Goal: Find specific page/section: Find specific page/section

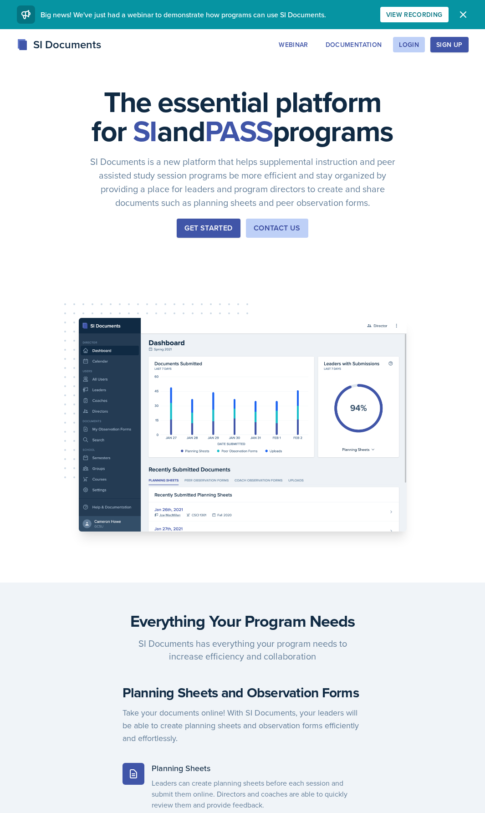
click at [432, 16] on div "View Recording" at bounding box center [414, 14] width 56 height 7
click at [403, 49] on button "Login" at bounding box center [409, 44] width 32 height 15
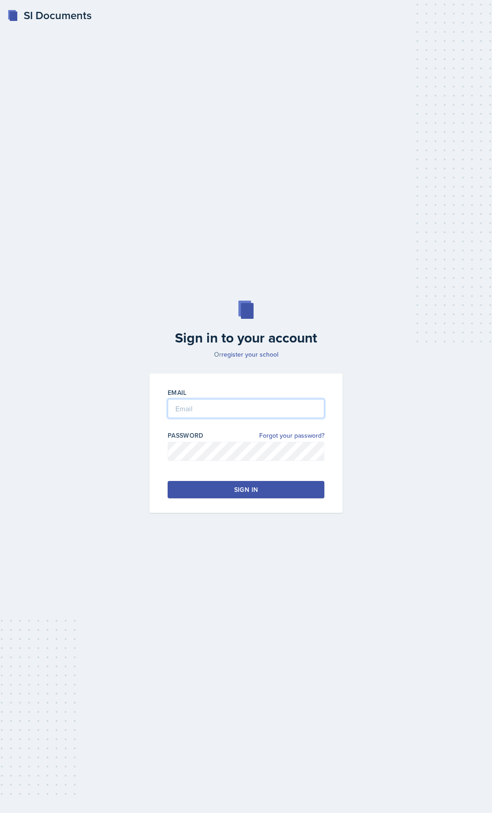
type input "[EMAIL_ADDRESS][DOMAIN_NAME]"
click at [232, 413] on input "[EMAIL_ADDRESS][DOMAIN_NAME]" at bounding box center [246, 408] width 157 height 19
click at [225, 490] on button "Sign in" at bounding box center [246, 489] width 157 height 17
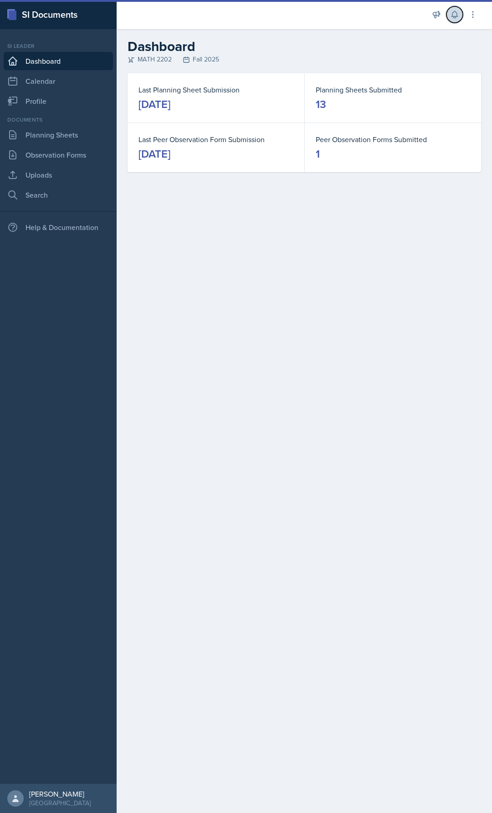
click at [451, 13] on icon at bounding box center [454, 14] width 9 height 9
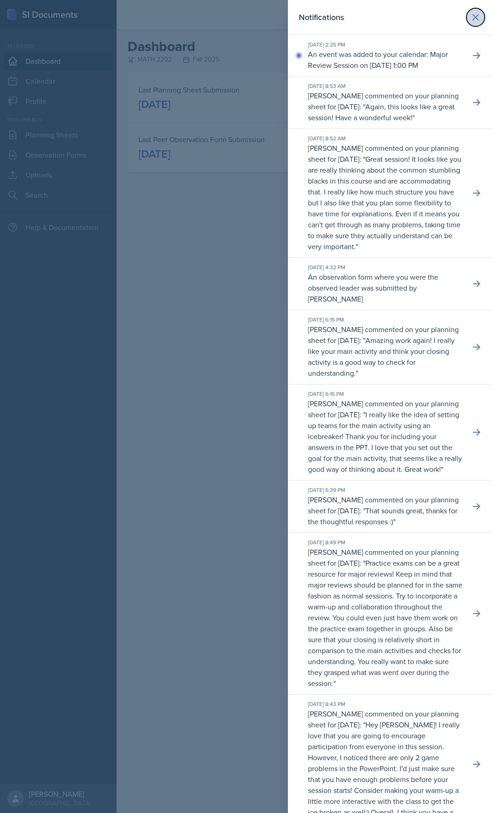
click at [472, 15] on icon at bounding box center [475, 17] width 11 height 11
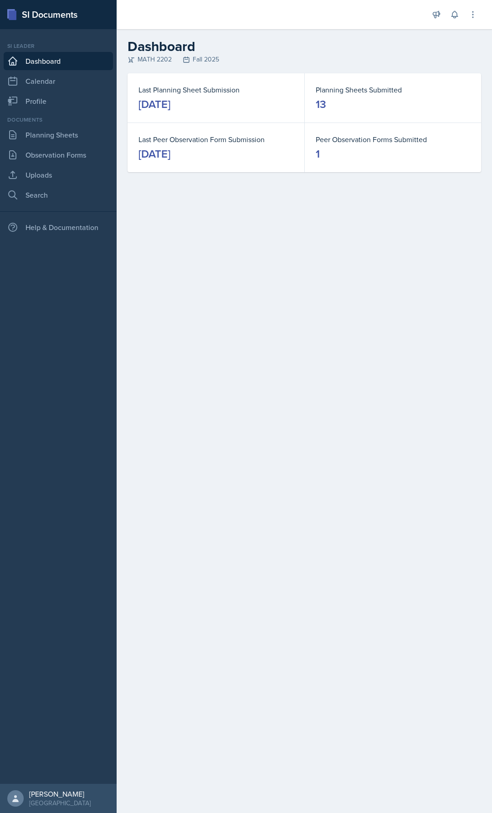
click at [327, 289] on main "Dashboard MATH 2202 Fall 2025 Last Planning Sheet Submission [DATE] Planning Sh…" at bounding box center [304, 421] width 375 height 784
click at [56, 82] on link "Calendar" at bounding box center [58, 81] width 109 height 18
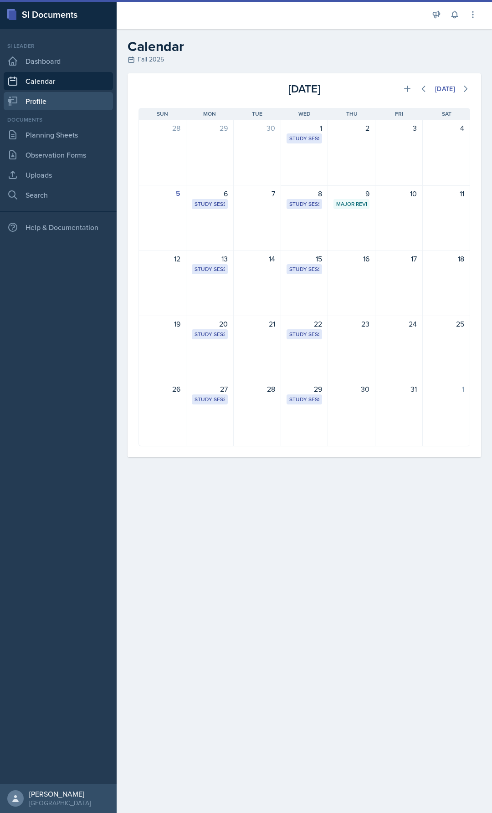
click at [44, 100] on link "Profile" at bounding box center [58, 101] width 109 height 18
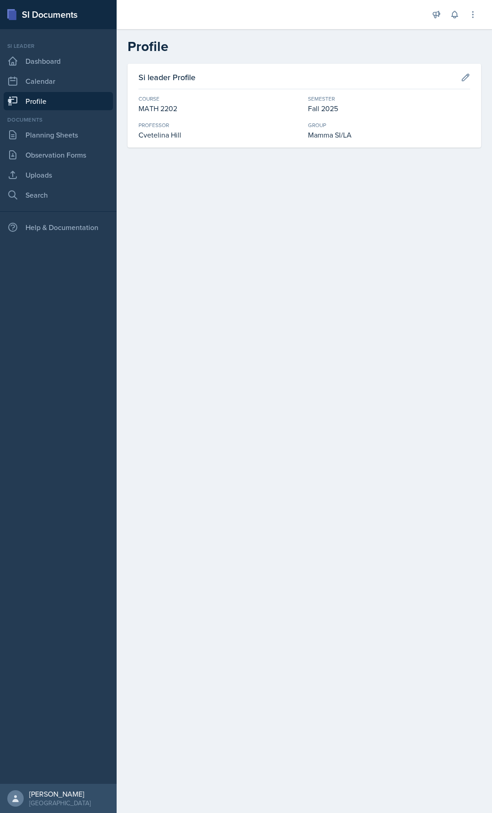
click at [36, 116] on div "Documents" at bounding box center [58, 120] width 109 height 8
click at [36, 128] on link "Planning Sheets" at bounding box center [58, 135] width 109 height 18
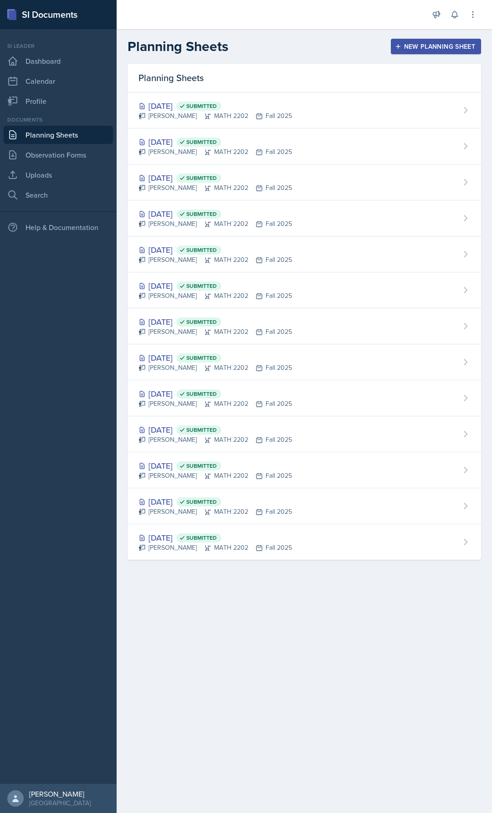
click at [47, 91] on div "Si leader Dashboard Calendar Profile" at bounding box center [58, 76] width 109 height 68
click at [36, 107] on link "Profile" at bounding box center [58, 101] width 109 height 18
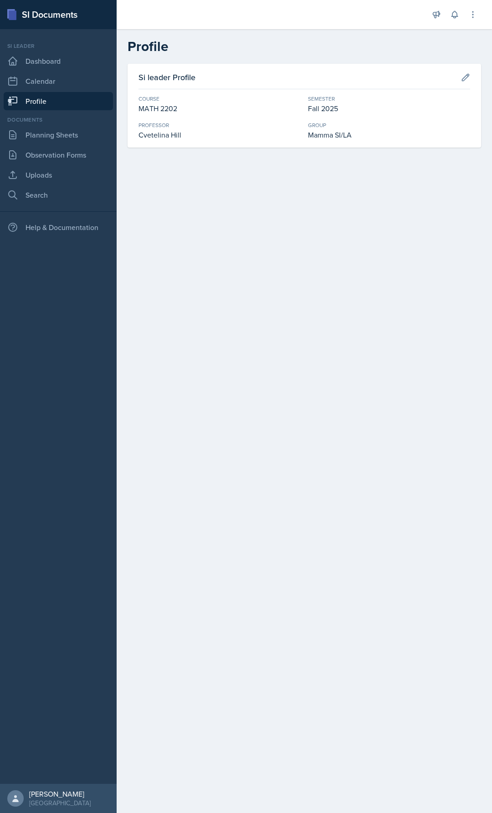
click at [48, 71] on div "Si leader Dashboard Calendar Profile" at bounding box center [58, 76] width 109 height 68
click at [35, 84] on link "Calendar" at bounding box center [58, 81] width 109 height 18
